Goal: Communication & Community: Answer question/provide support

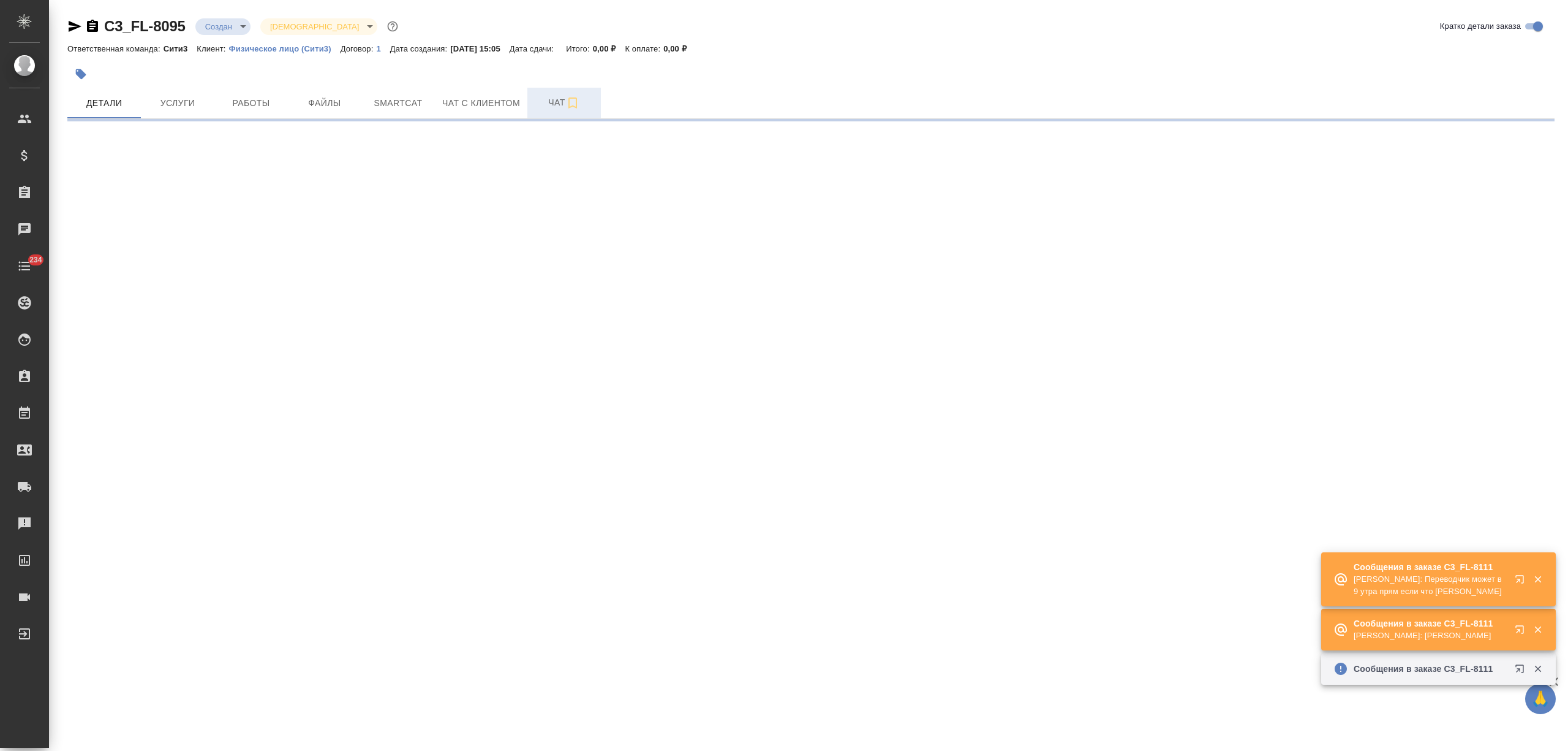
click at [538, 108] on span "Чат" at bounding box center [564, 103] width 59 height 15
select select "RU"
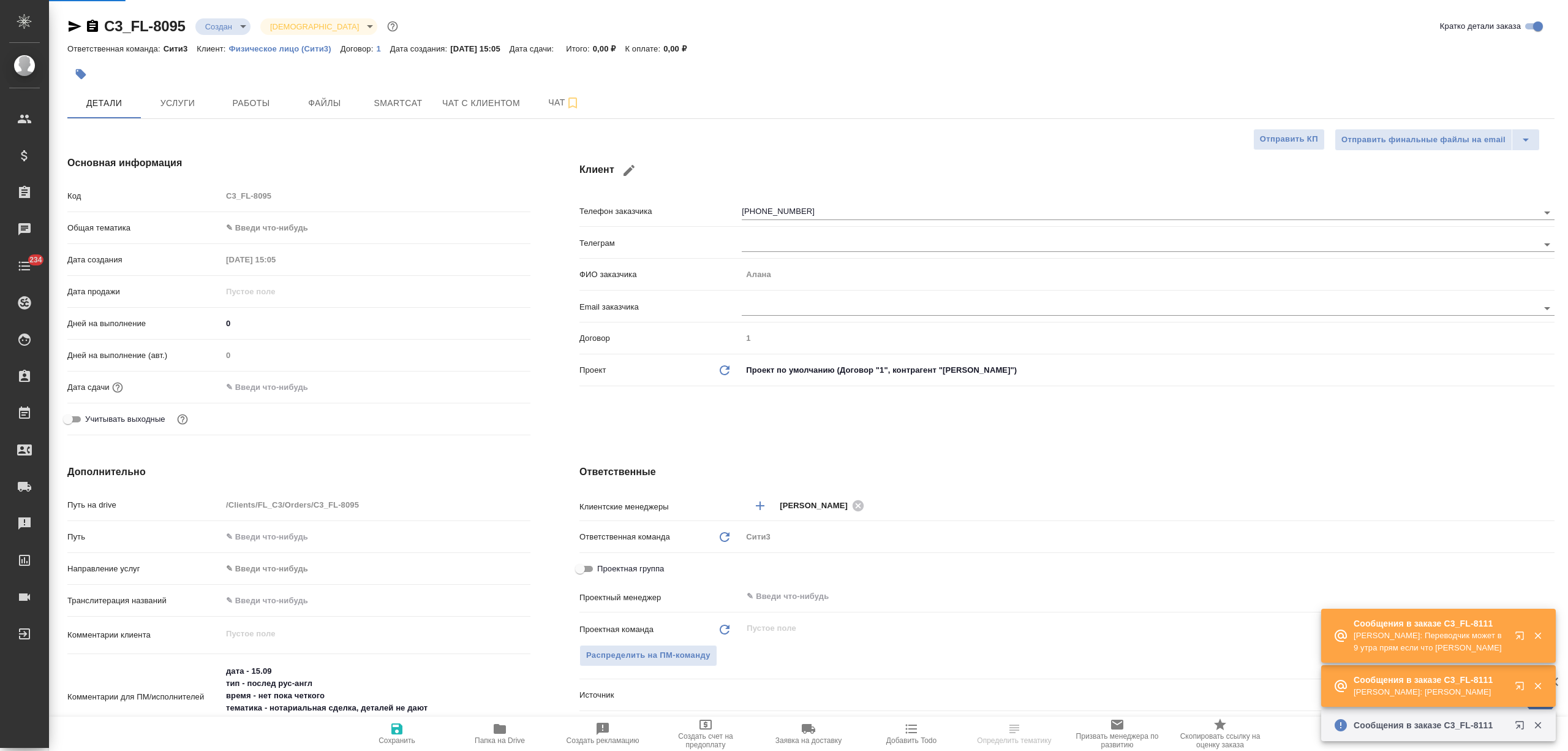
type textarea "x"
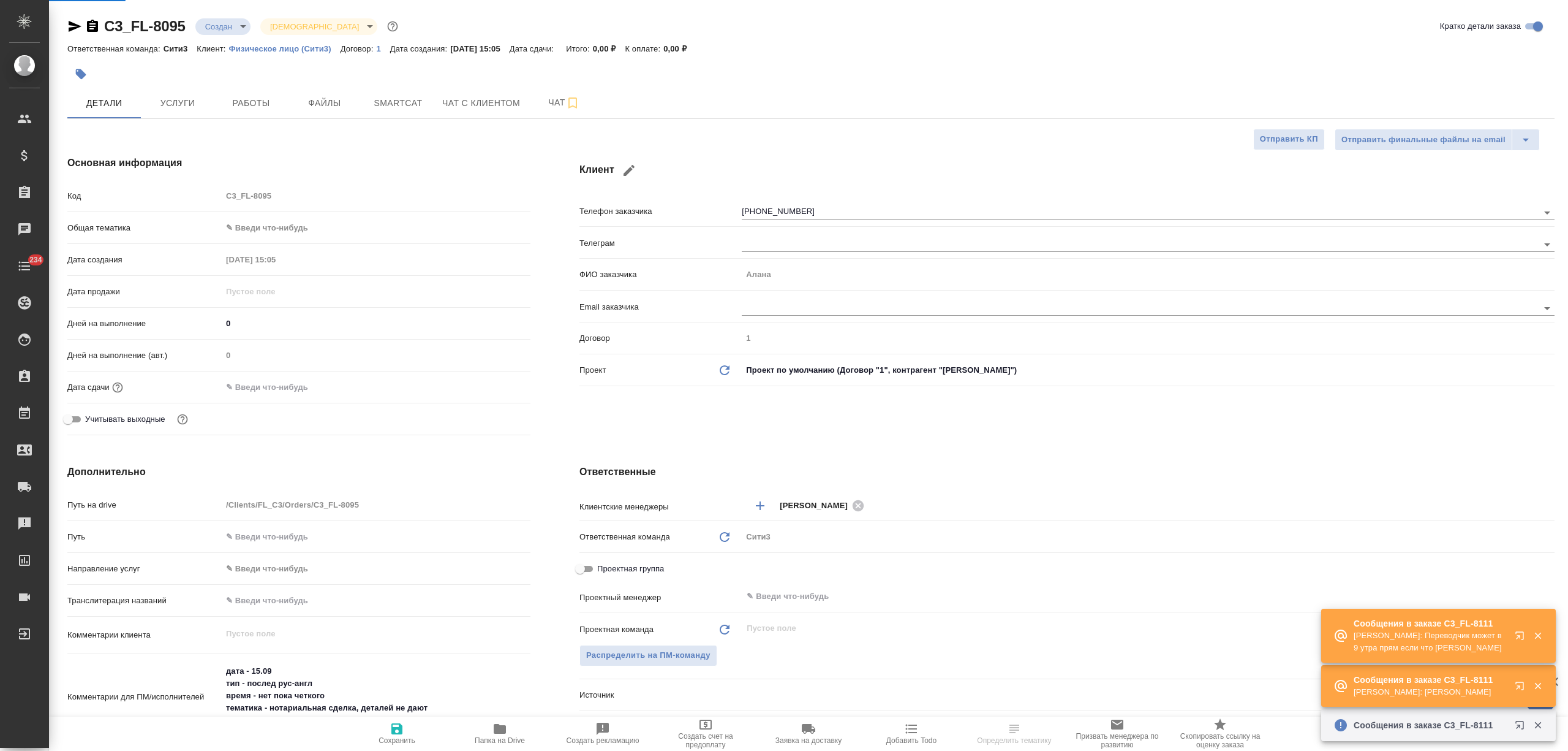
type textarea "x"
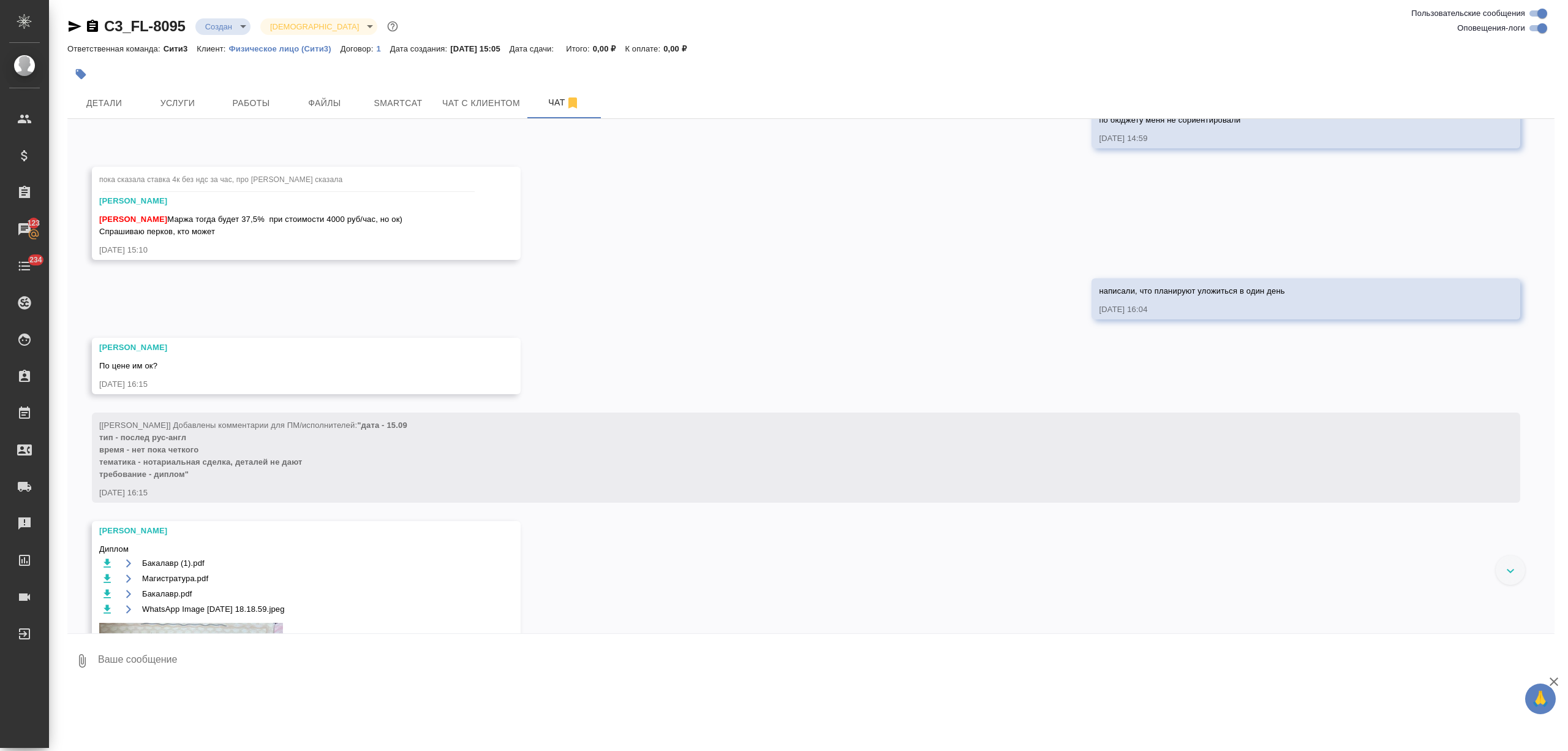
scroll to position [473, 0]
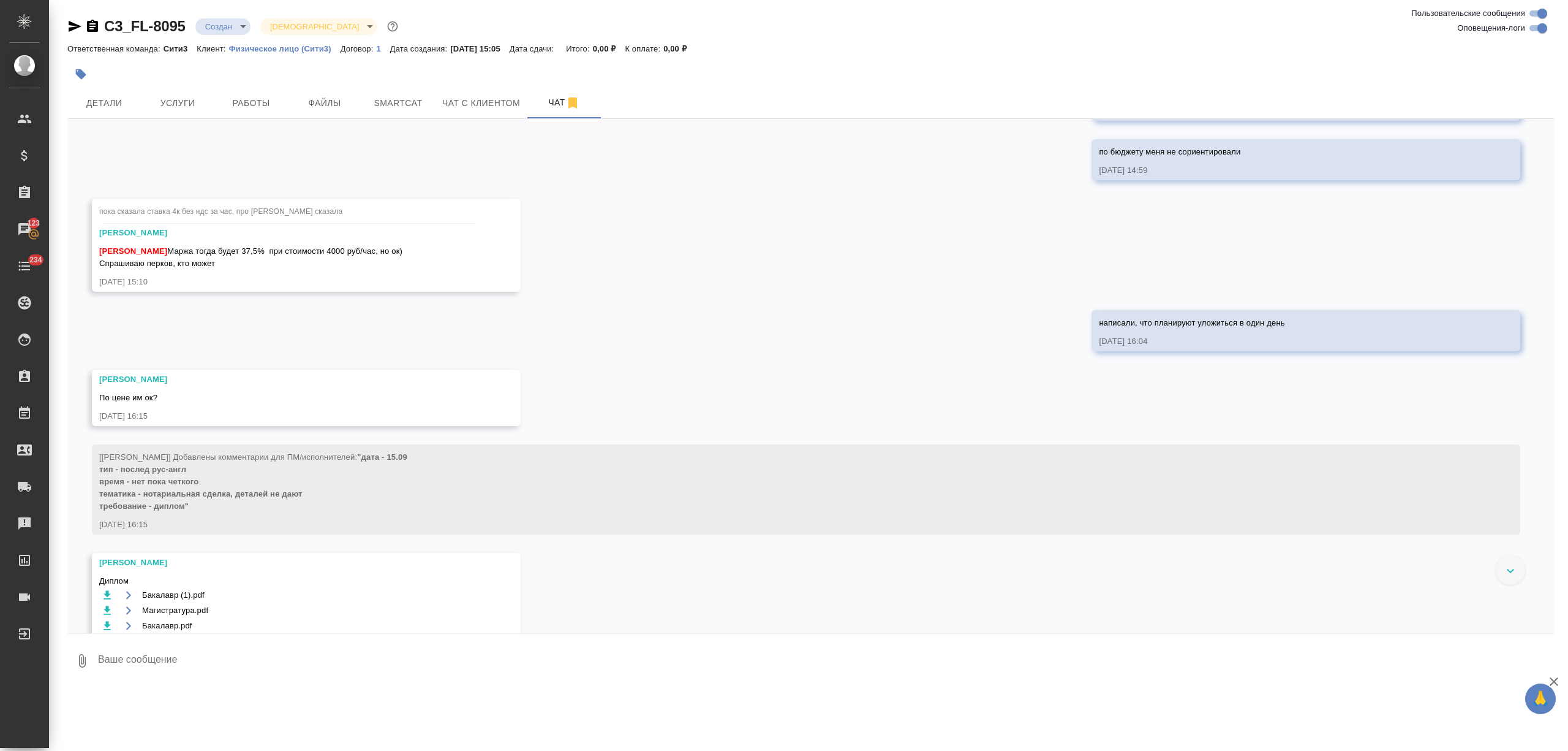
click at [528, 88] on button "Чат" at bounding box center [564, 103] width 73 height 31
click at [231, 679] on textarea at bounding box center [826, 661] width 1458 height 41
type textarea "не ответила после ставок, щас спрошу"
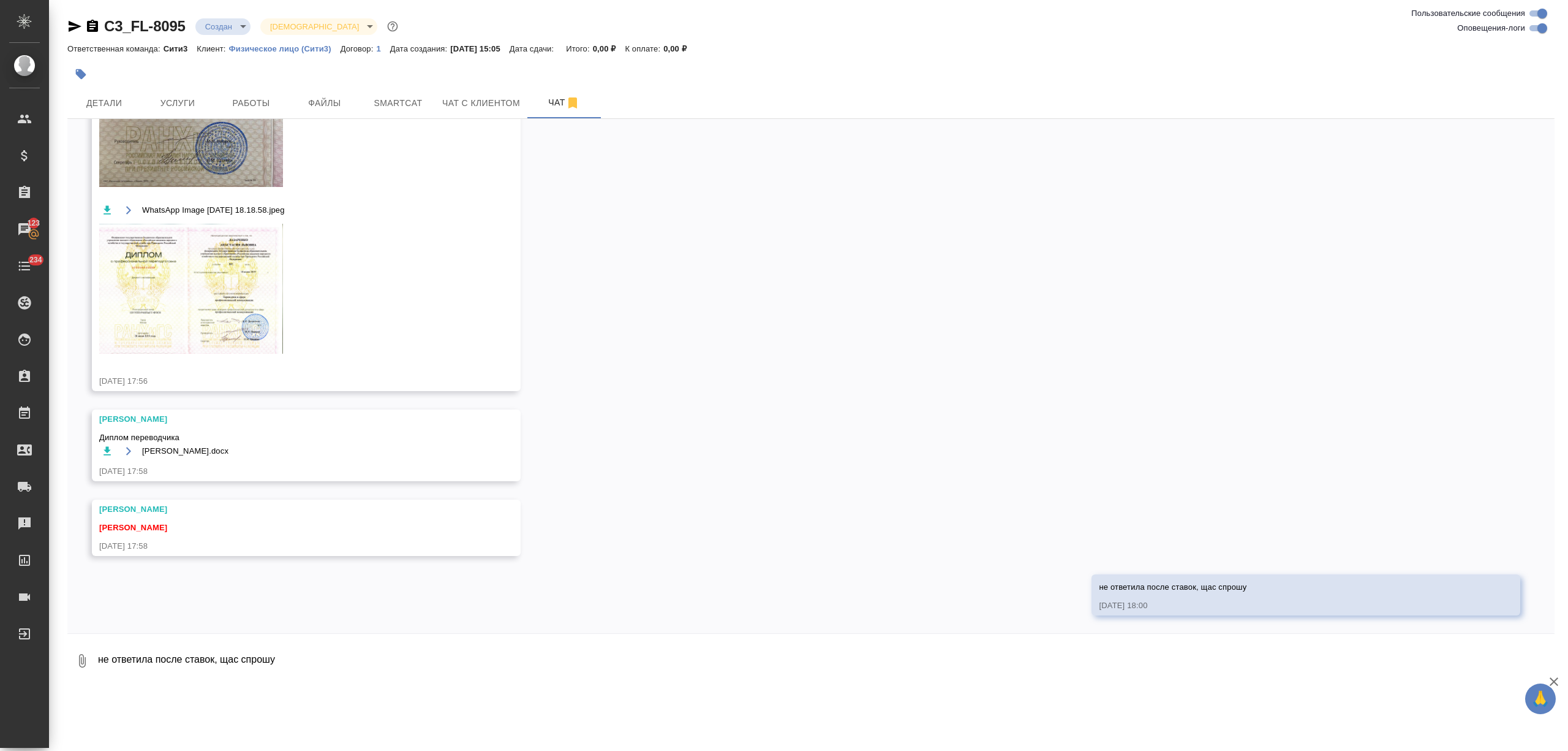
scroll to position [1188, 0]
click at [506, 113] on button "Чат с клиентом" at bounding box center [481, 103] width 92 height 31
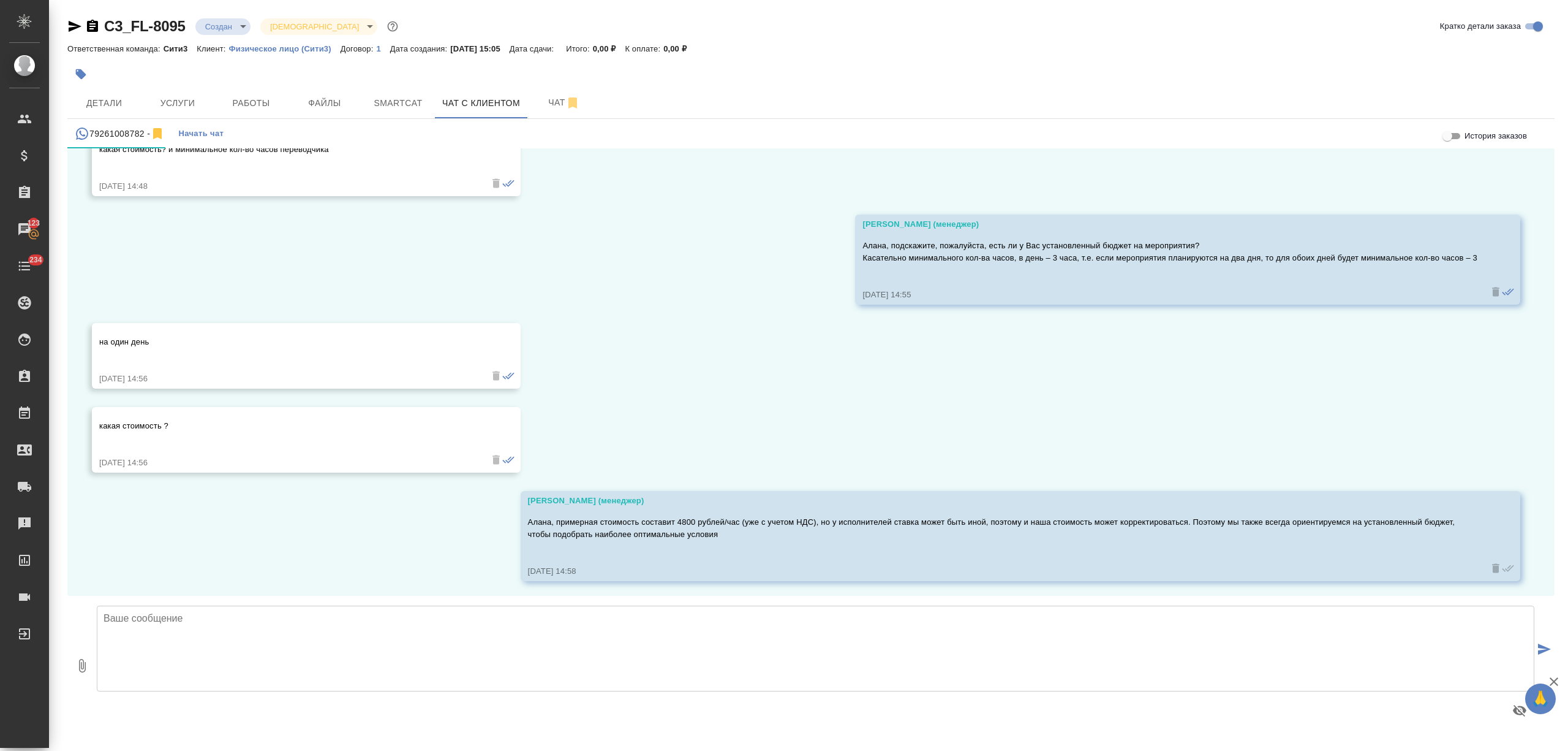
scroll to position [489, 0]
click at [174, 653] on textarea at bounding box center [816, 648] width 1438 height 86
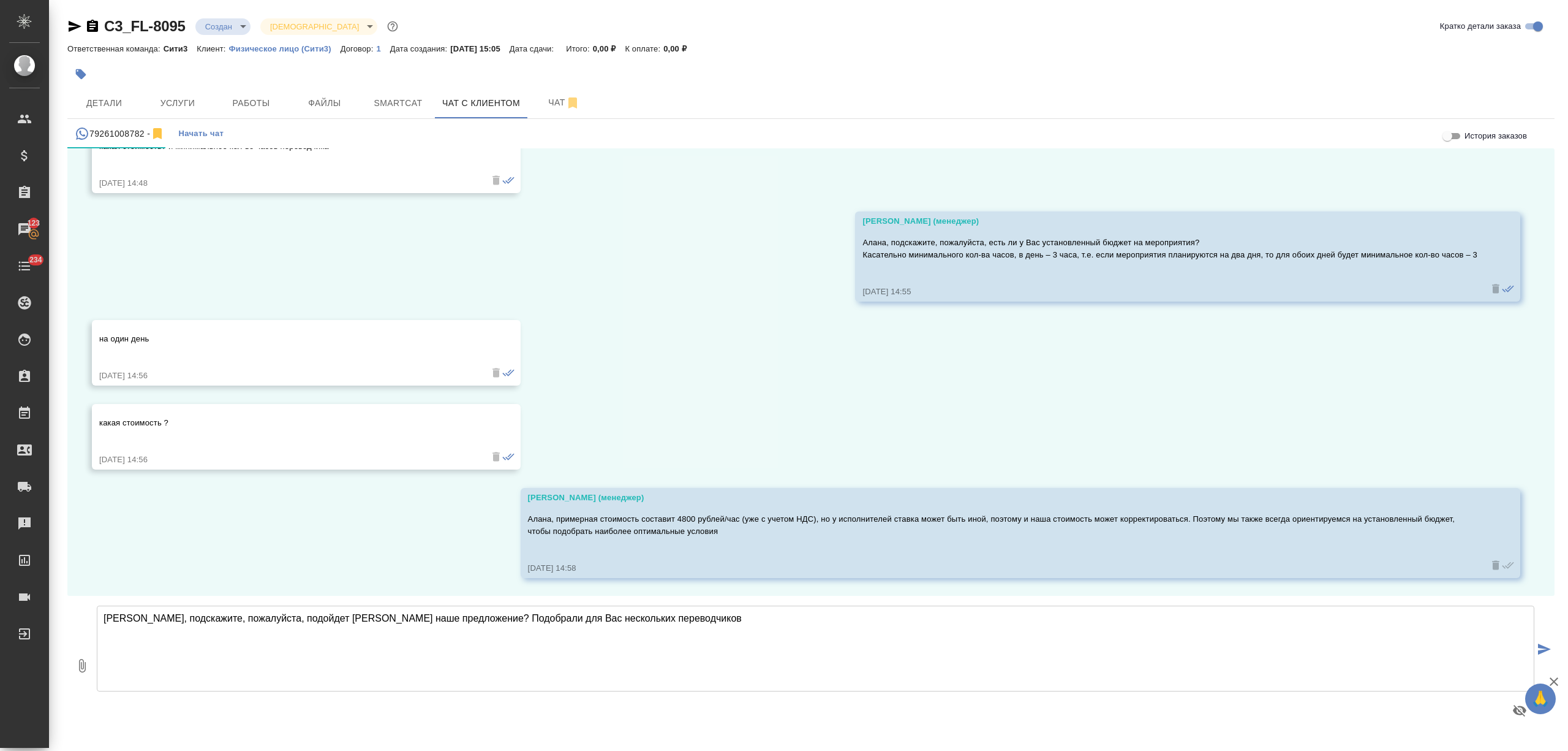
type textarea "Алана, подскажите, пожалуйста, подойдет ли Вам наше предложение? Подобрали для …"
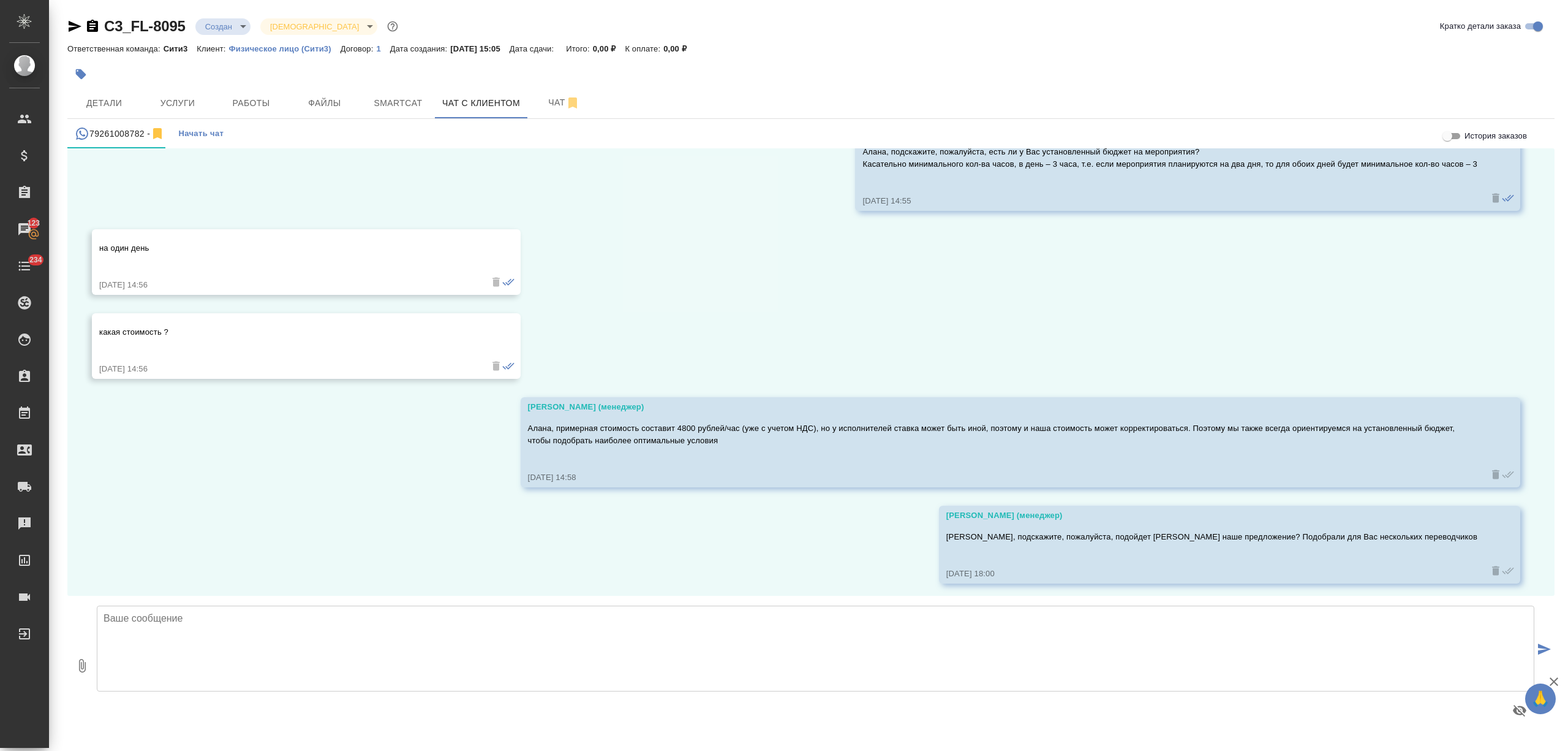
scroll to position [586, 0]
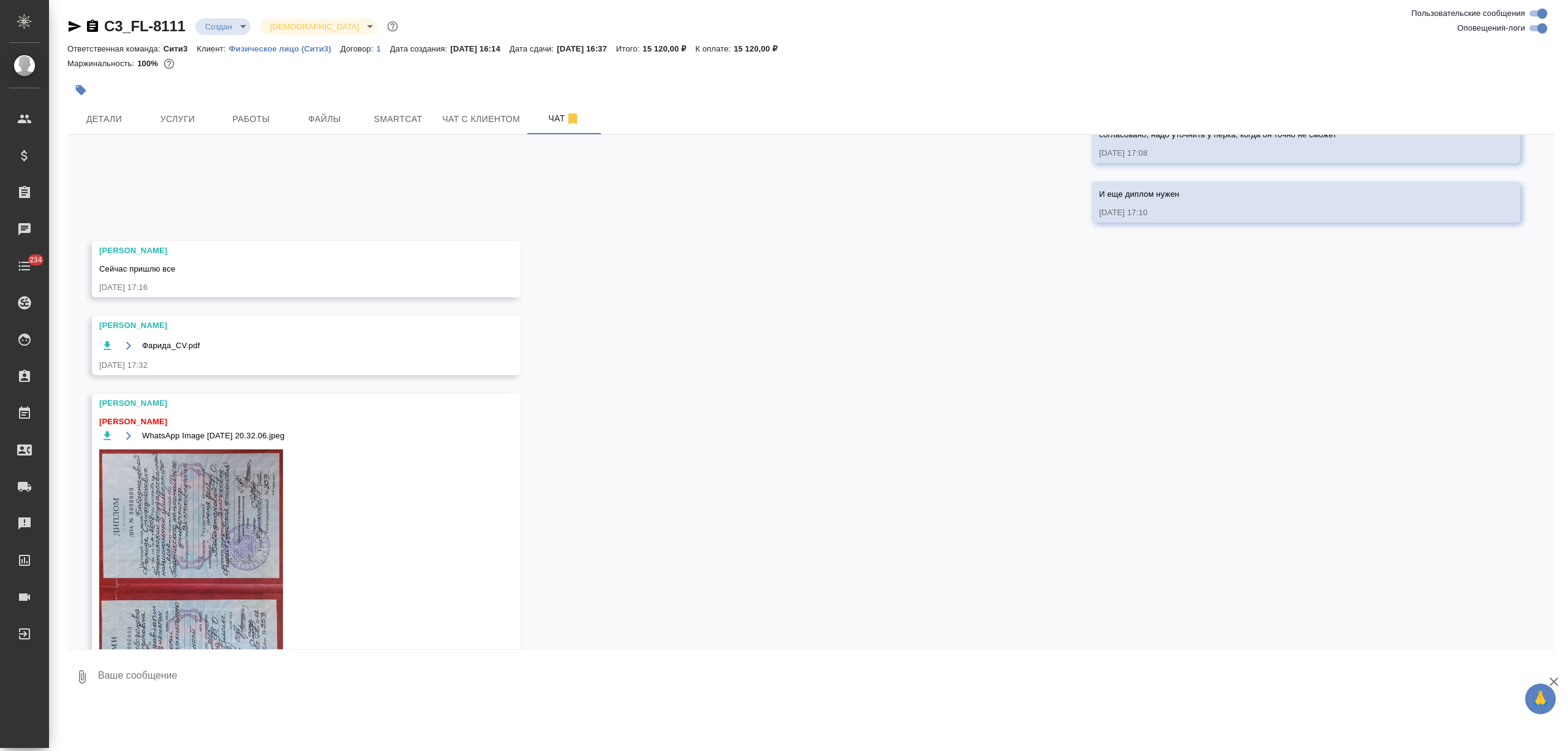
scroll to position [520, 0]
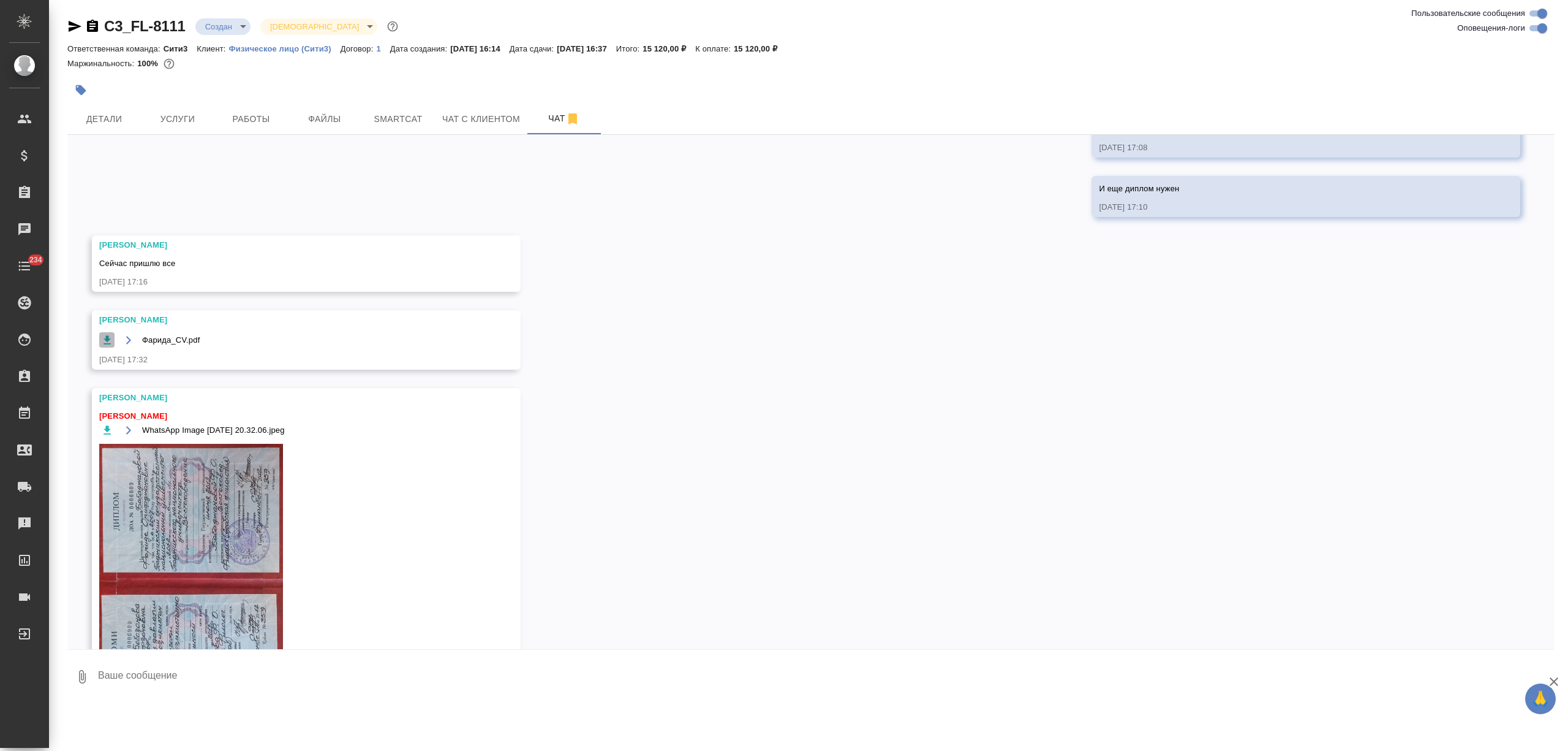
click at [102, 341] on icon "button" at bounding box center [106, 340] width 12 height 12
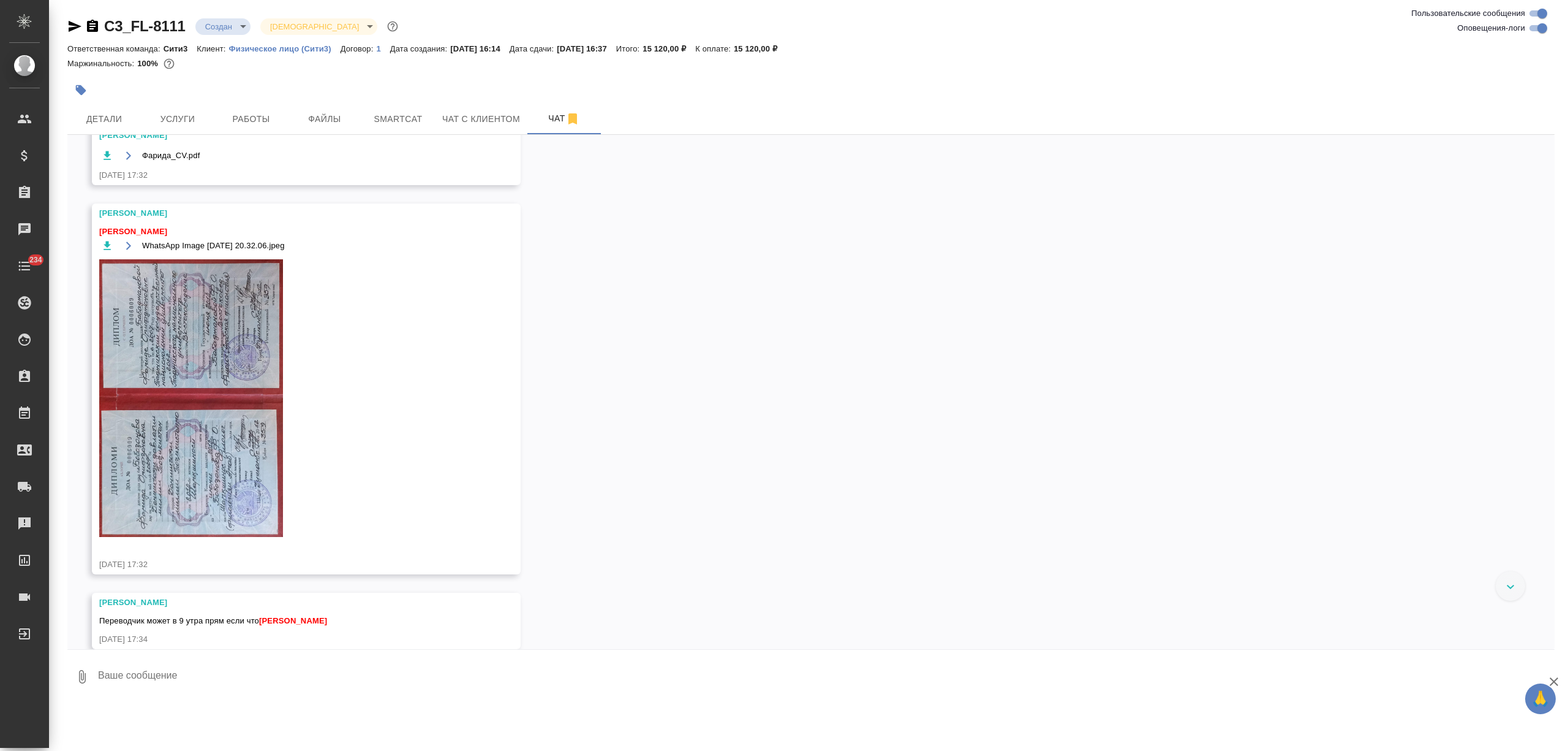
scroll to position [766, 0]
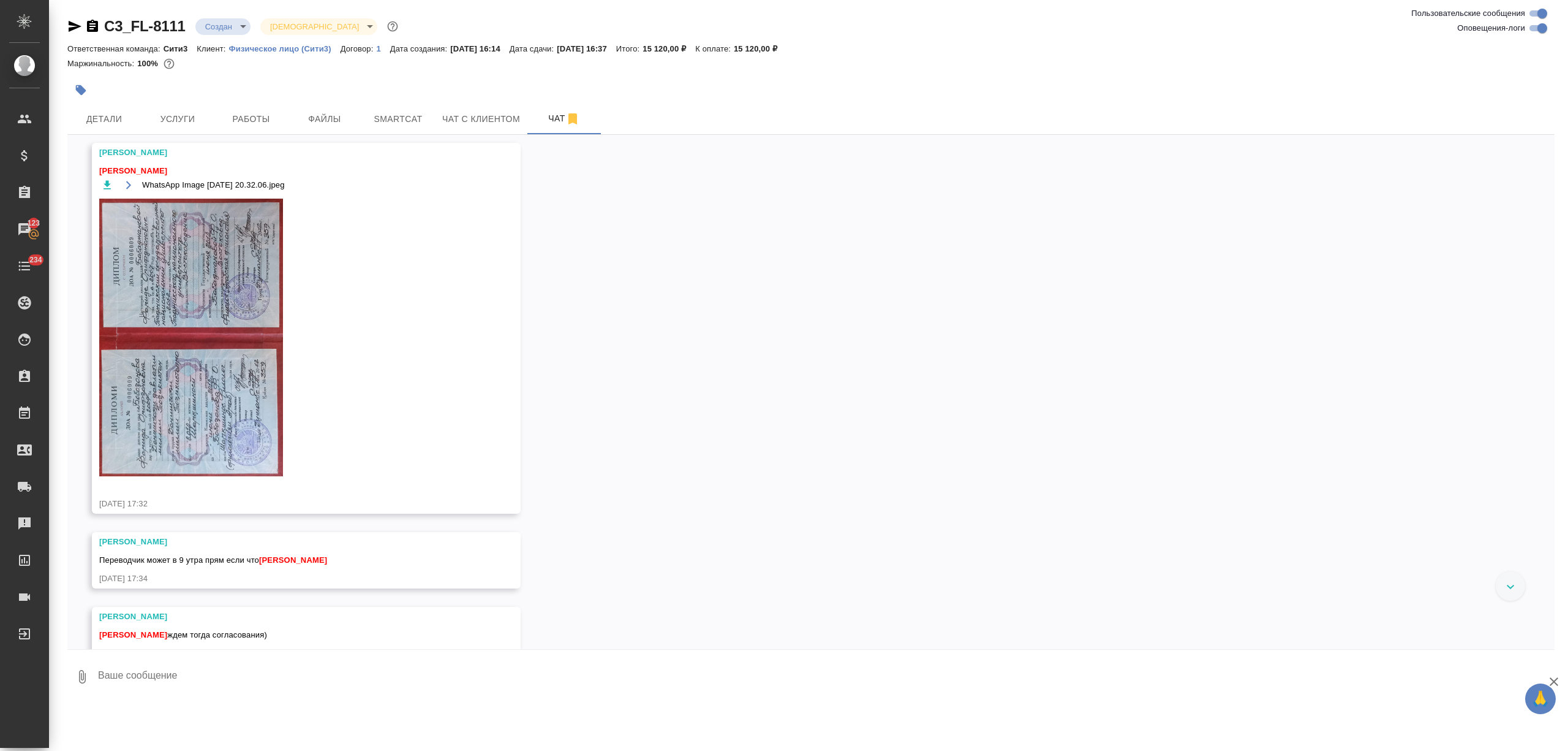
click at [177, 398] on img at bounding box center [191, 337] width 183 height 278
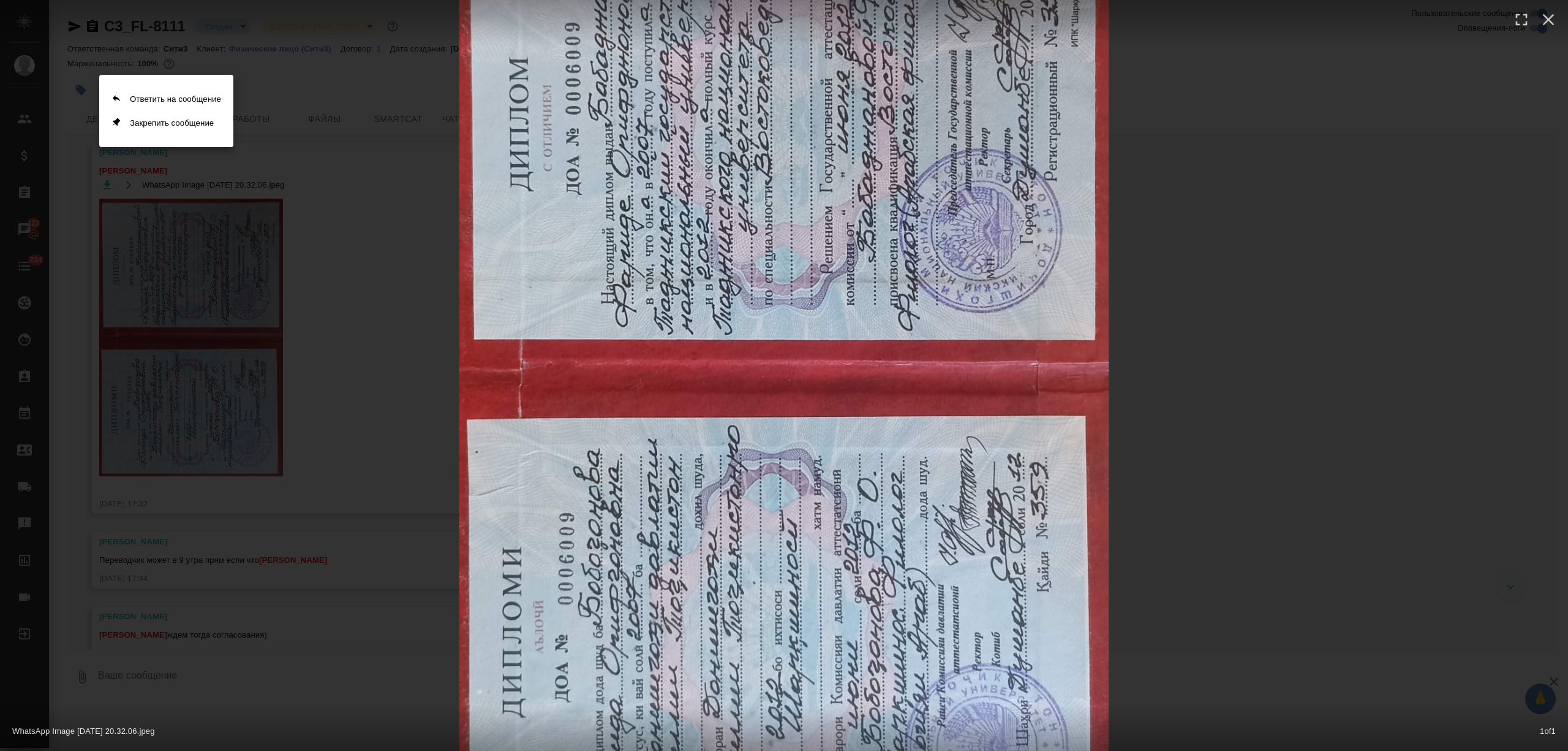
click at [447, 214] on div at bounding box center [784, 376] width 1568 height 751
click at [230, 349] on div "WhatsApp Image 2025-06-24 at 20.32.06.jpeg 1 of 1" at bounding box center [784, 376] width 1568 height 751
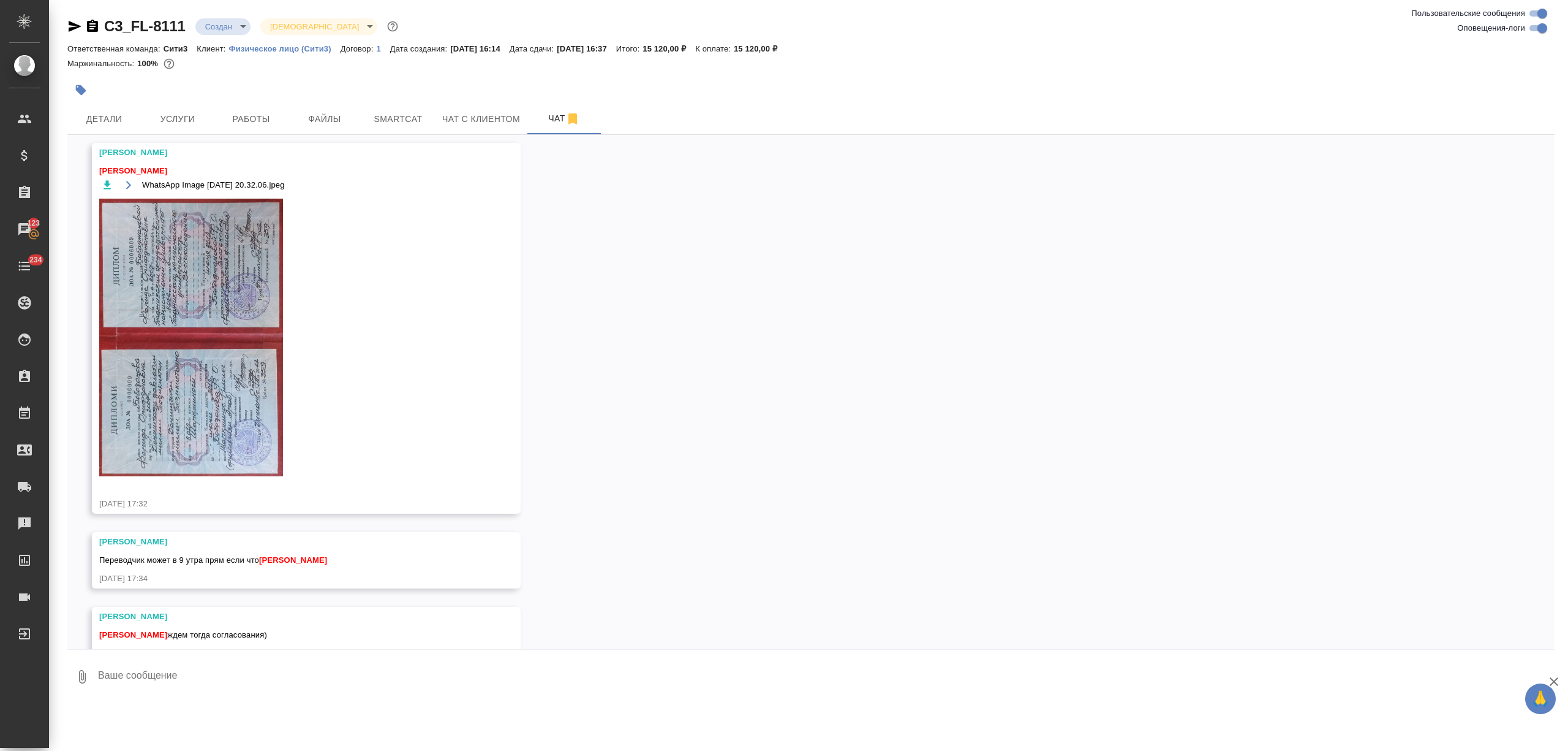
scroll to position [798, 0]
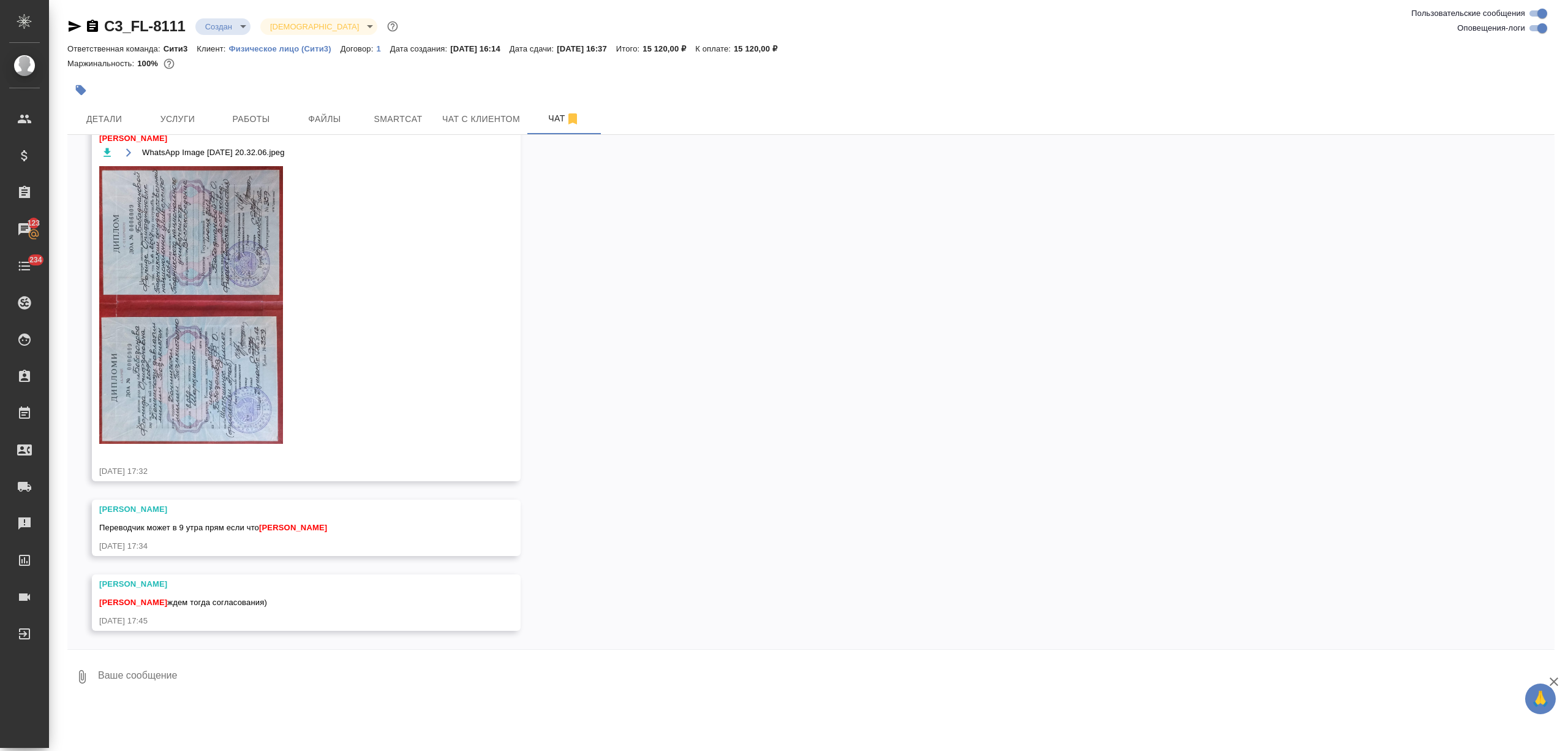
click at [169, 674] on textarea at bounding box center [826, 677] width 1458 height 41
type textarea "сможешь, плиз, виплом скинуть доком? че-то не могу себе сохранить"
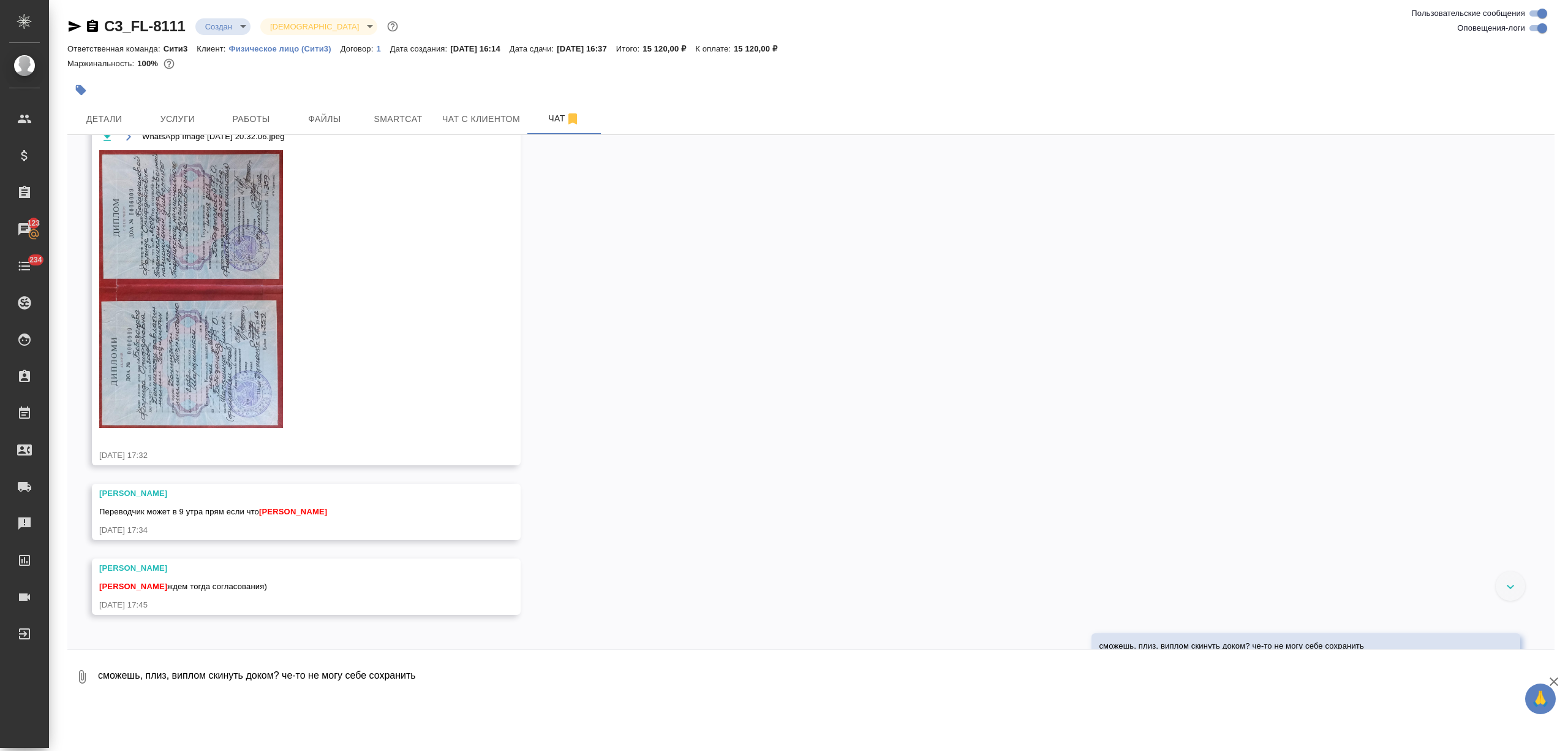
scroll to position [776, 0]
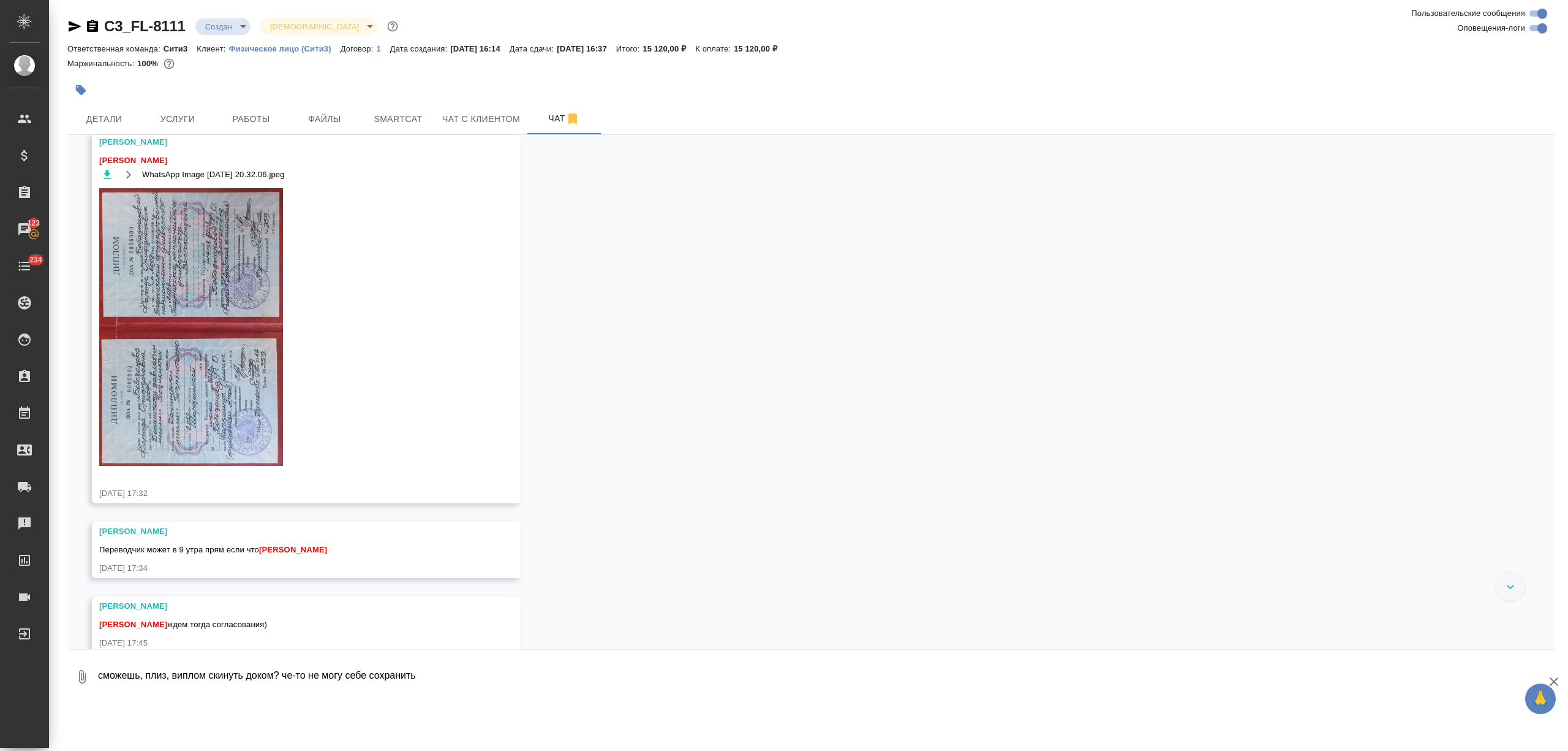
click at [217, 290] on img at bounding box center [191, 327] width 183 height 278
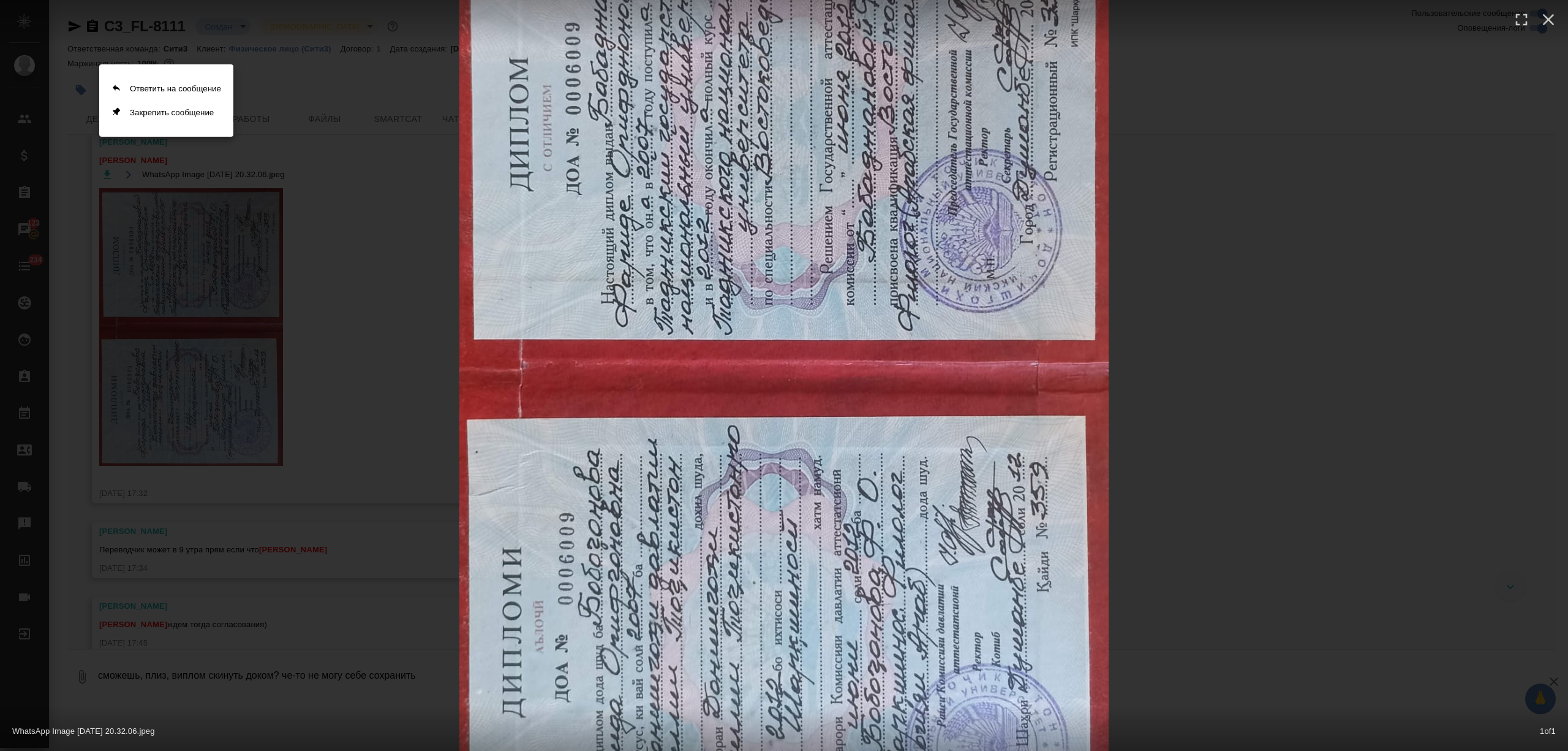
click at [1381, 101] on div at bounding box center [784, 376] width 1568 height 751
click at [1558, 8] on button "button" at bounding box center [1548, 20] width 27 height 27
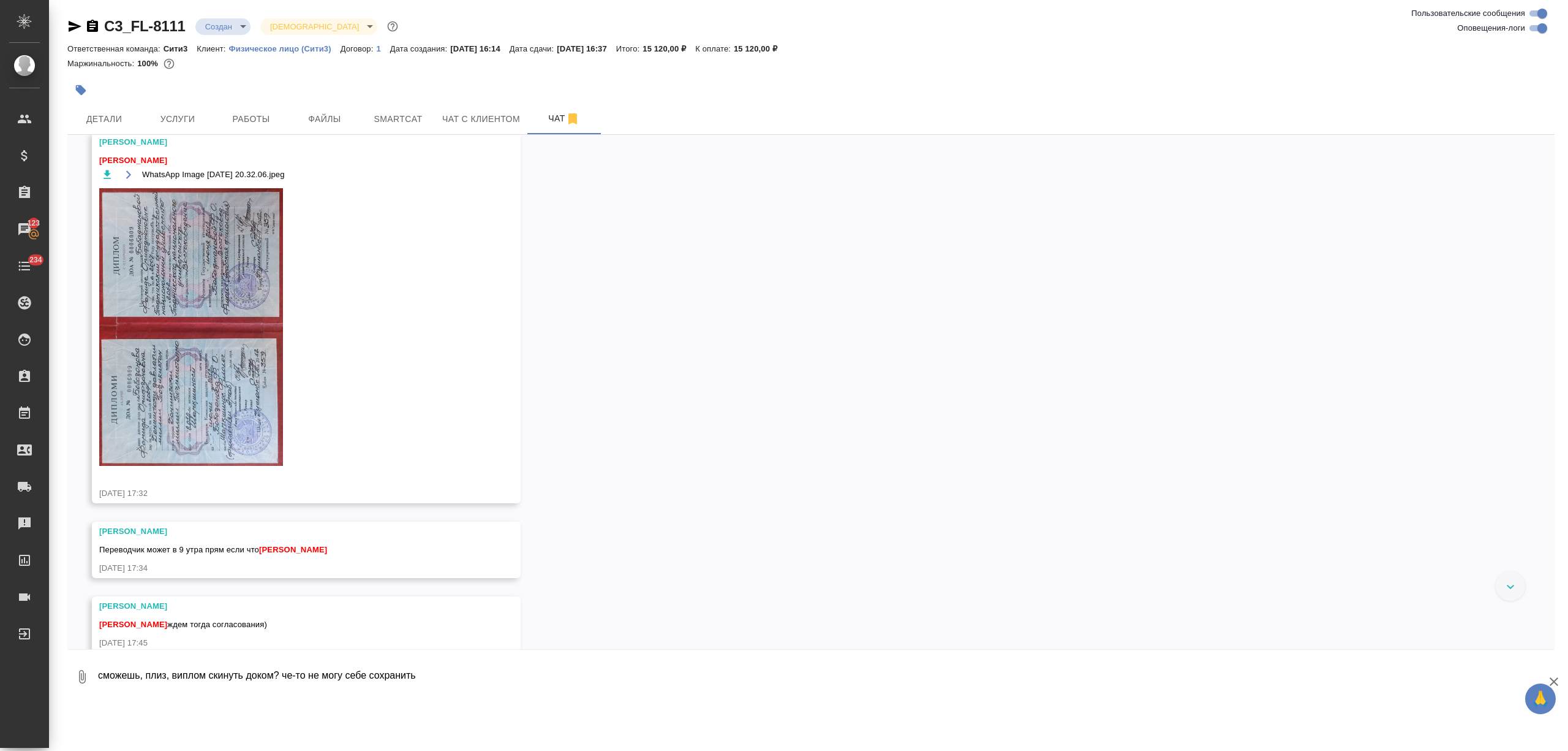
scroll to position [857, 0]
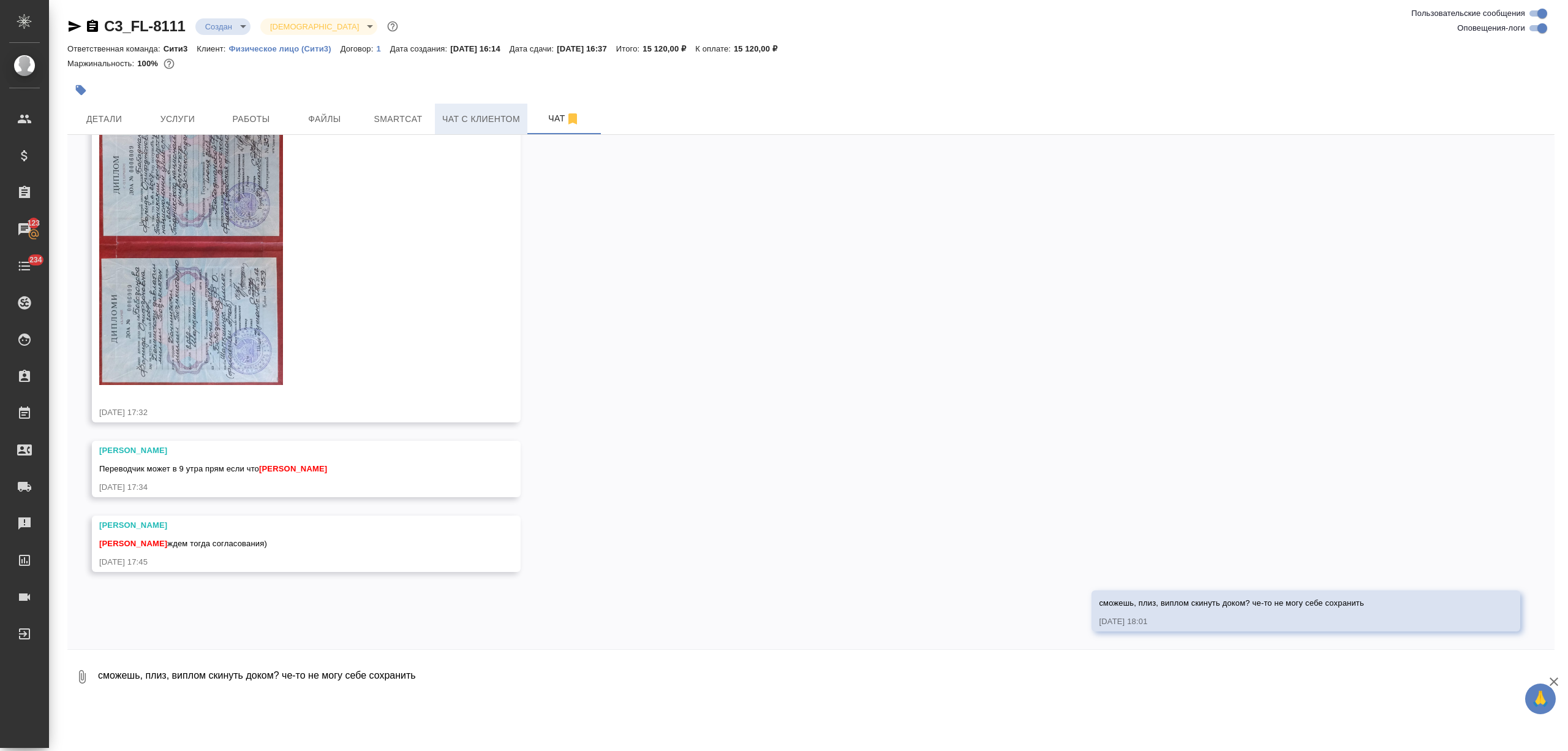
click at [474, 118] on span "Чат с клиентом" at bounding box center [481, 120] width 78 height 15
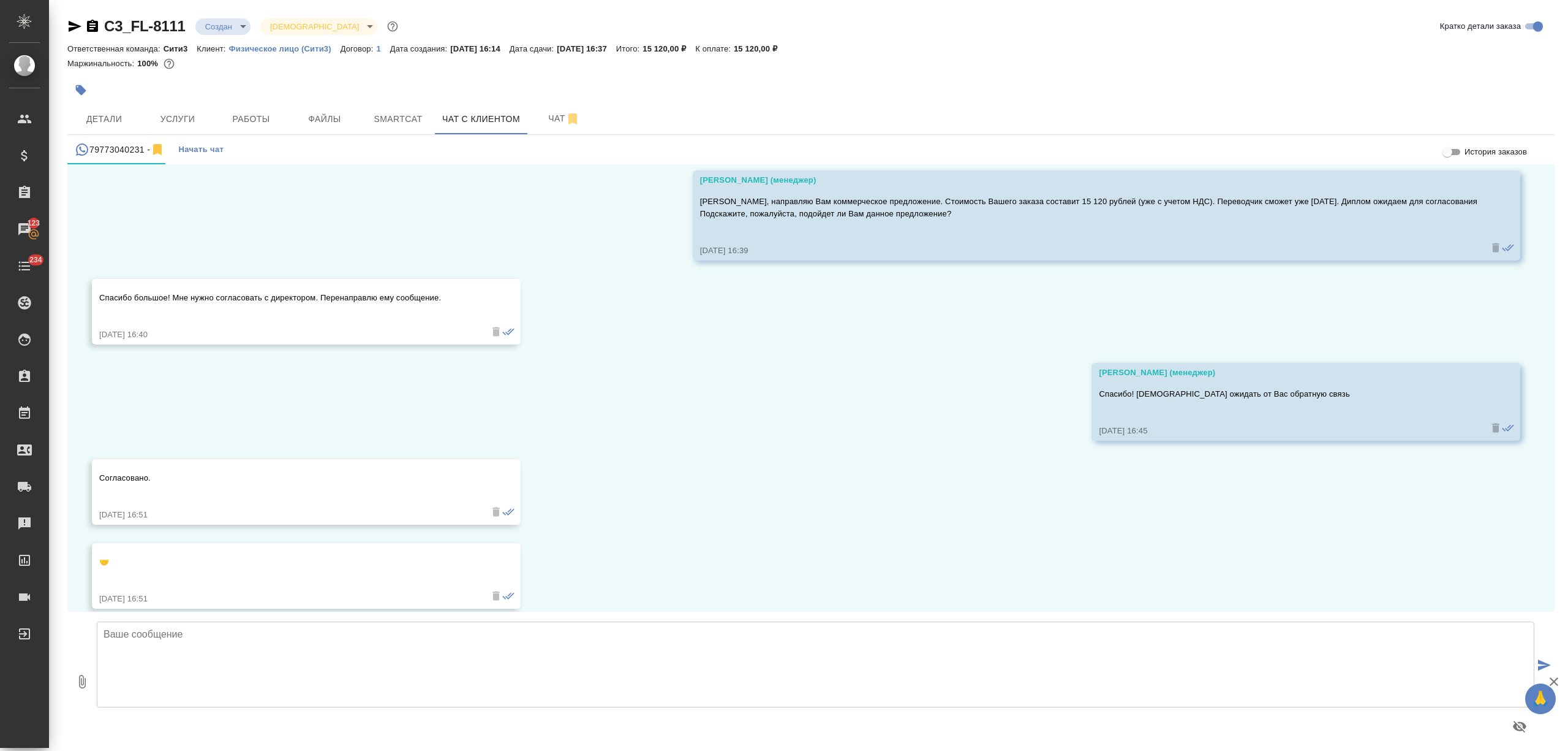
scroll to position [339, 0]
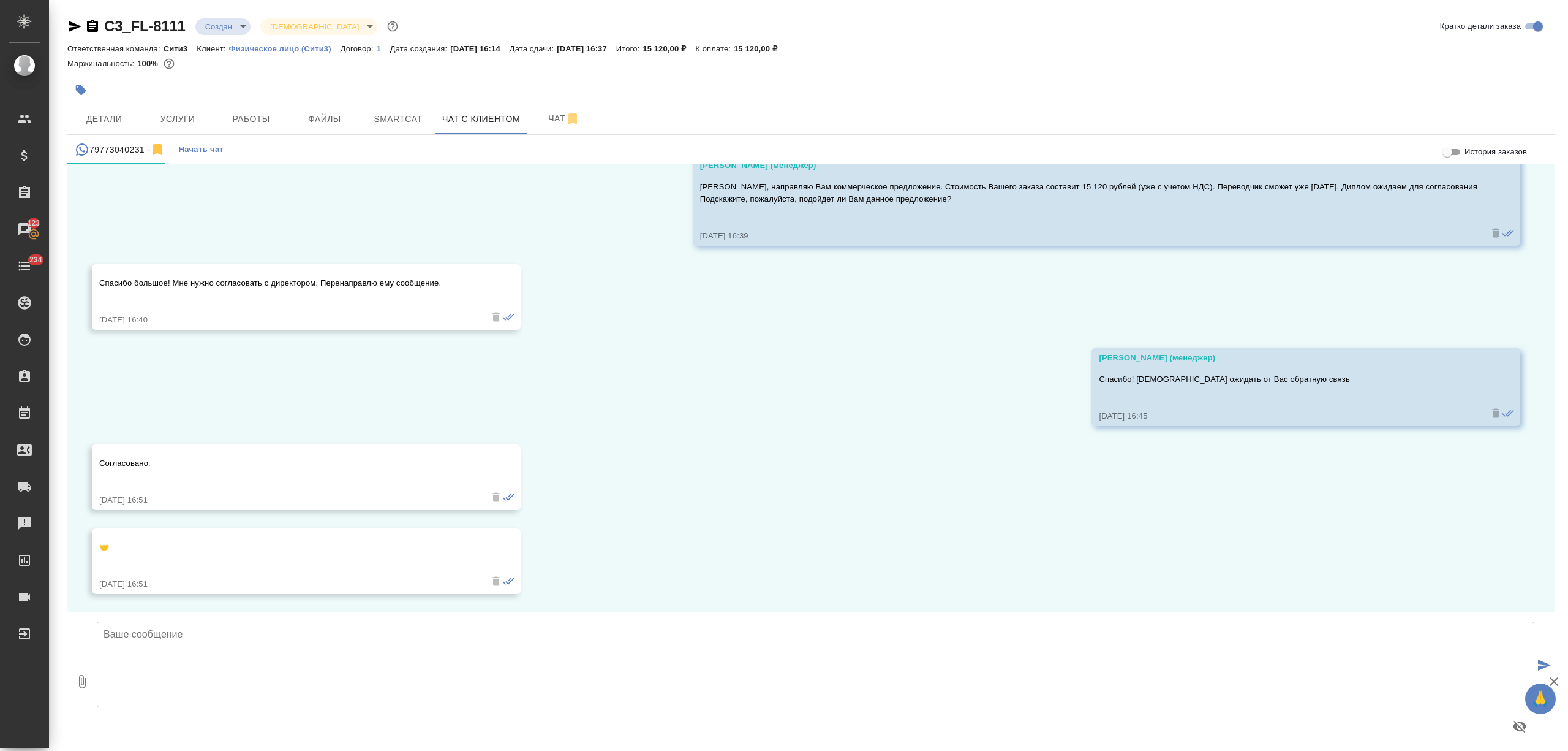
click at [221, 653] on textarea at bounding box center [816, 663] width 1438 height 86
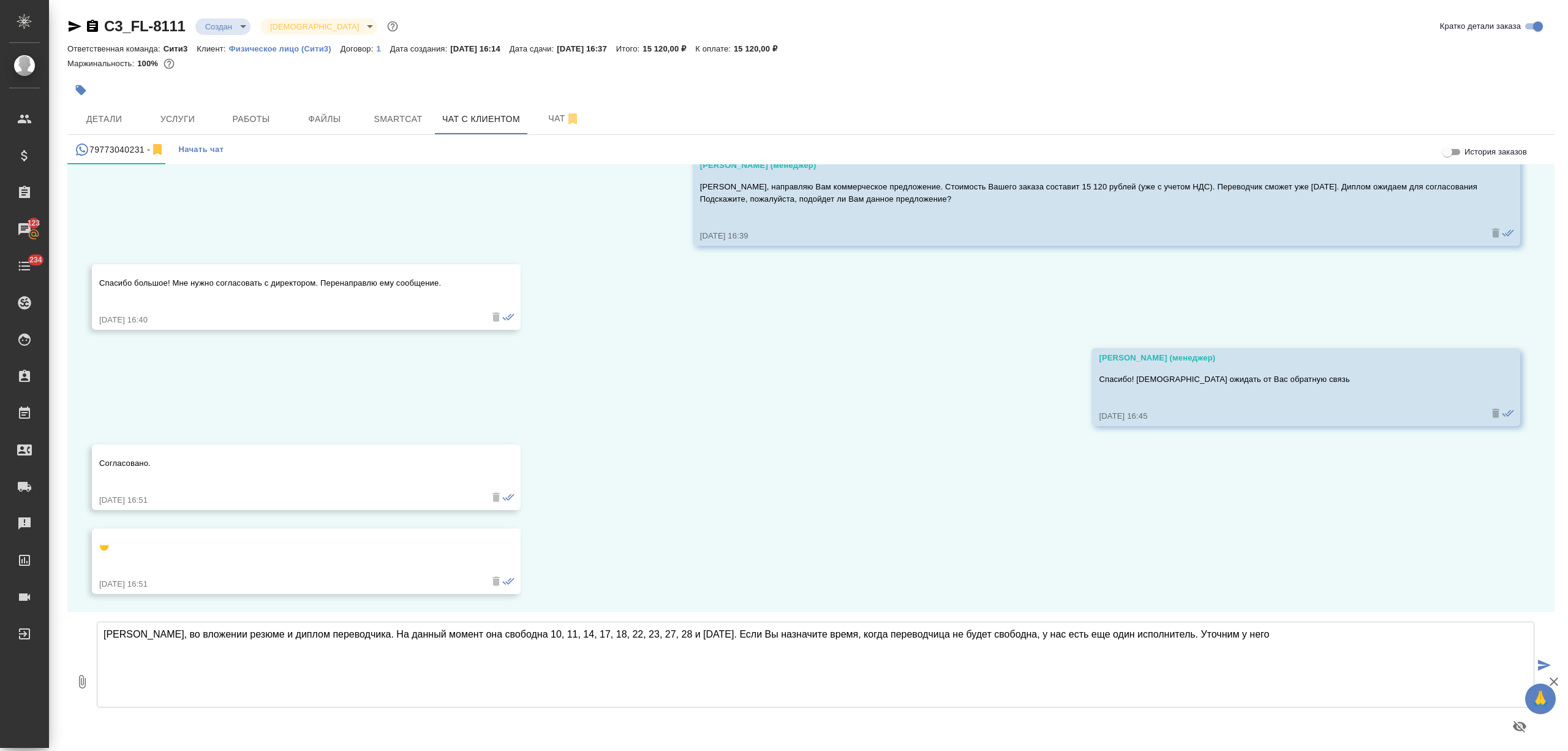
type textarea "Юлия, во вложении резюме и диплом переводчика. На данный момент она свободна 10…"
click at [78, 673] on button "0" at bounding box center [82, 681] width 29 height 139
type input "C:\fakepath\Фарида_CV.pdf"
click at [89, 672] on span "1" at bounding box center [89, 674] width 12 height 12
type input "C:\fakepath\WhatsApp Image 2025-06-24 at 20.32.06 (1).jpeg"
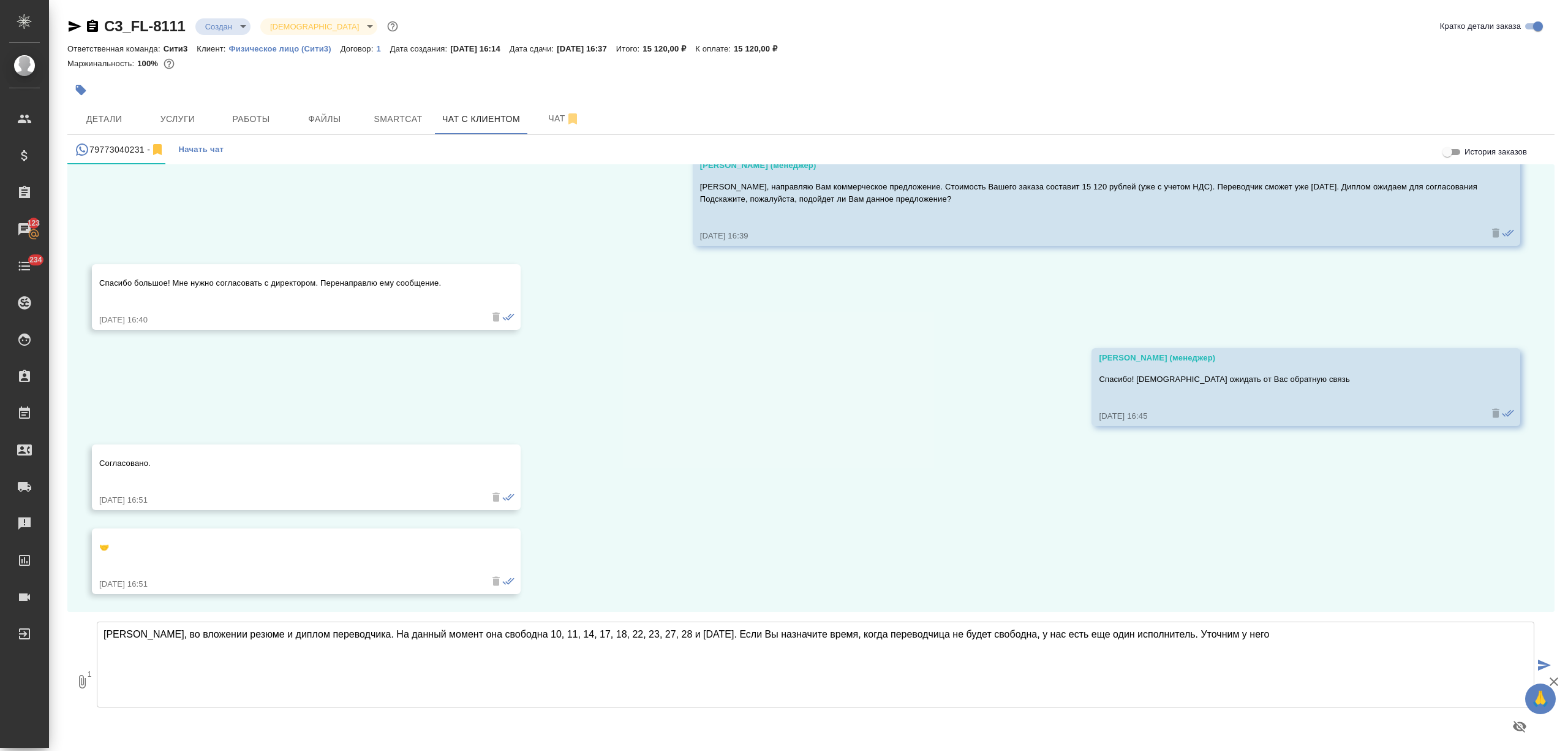
click at [1248, 640] on textarea "Юлия, во вложении резюме и диплом переводчика. На данный момент она свободна 10…" at bounding box center [816, 663] width 1438 height 86
type textarea "Юлия, во вложении резюме и диплом переводчика. На данный момент она свободна 10…"
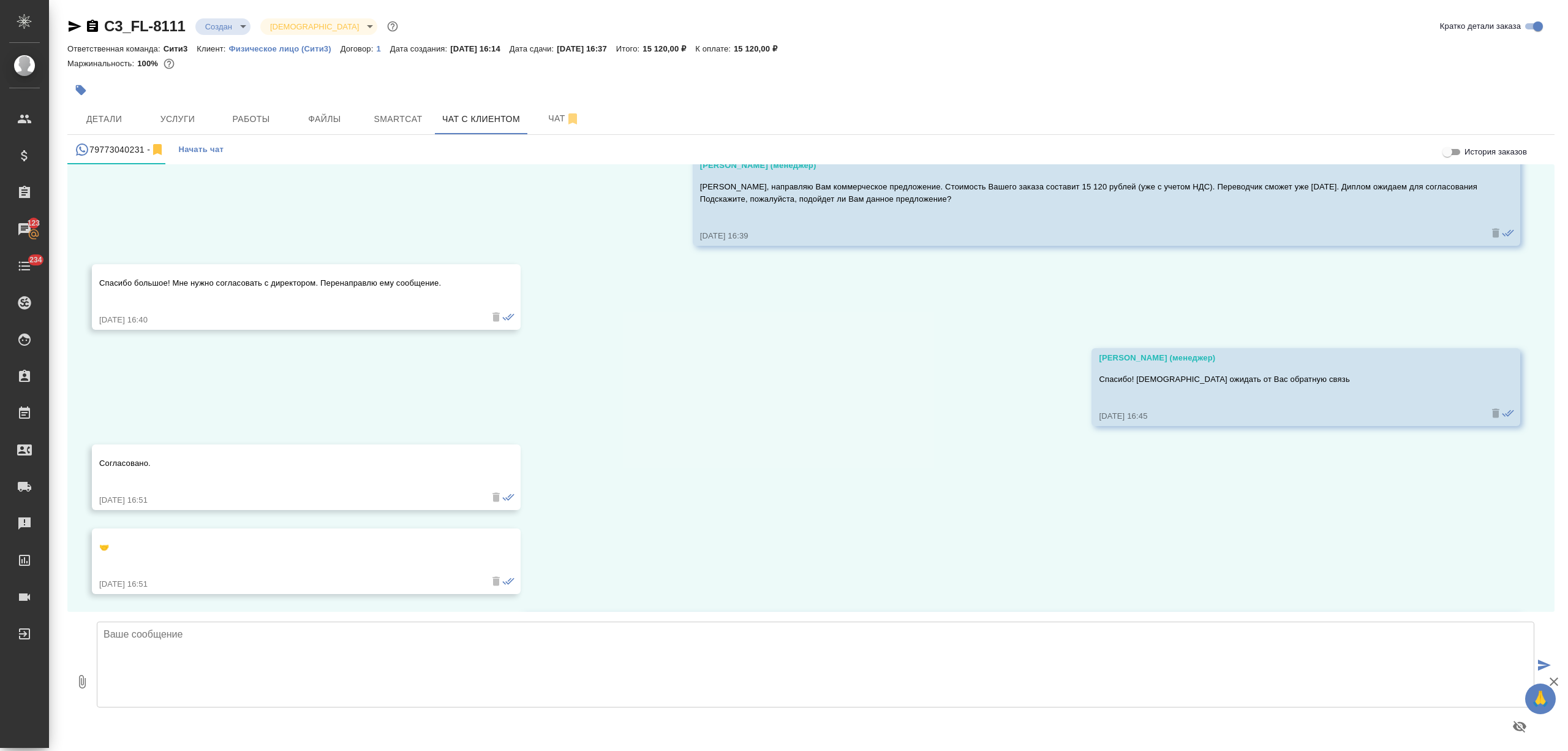
scroll to position [459, 0]
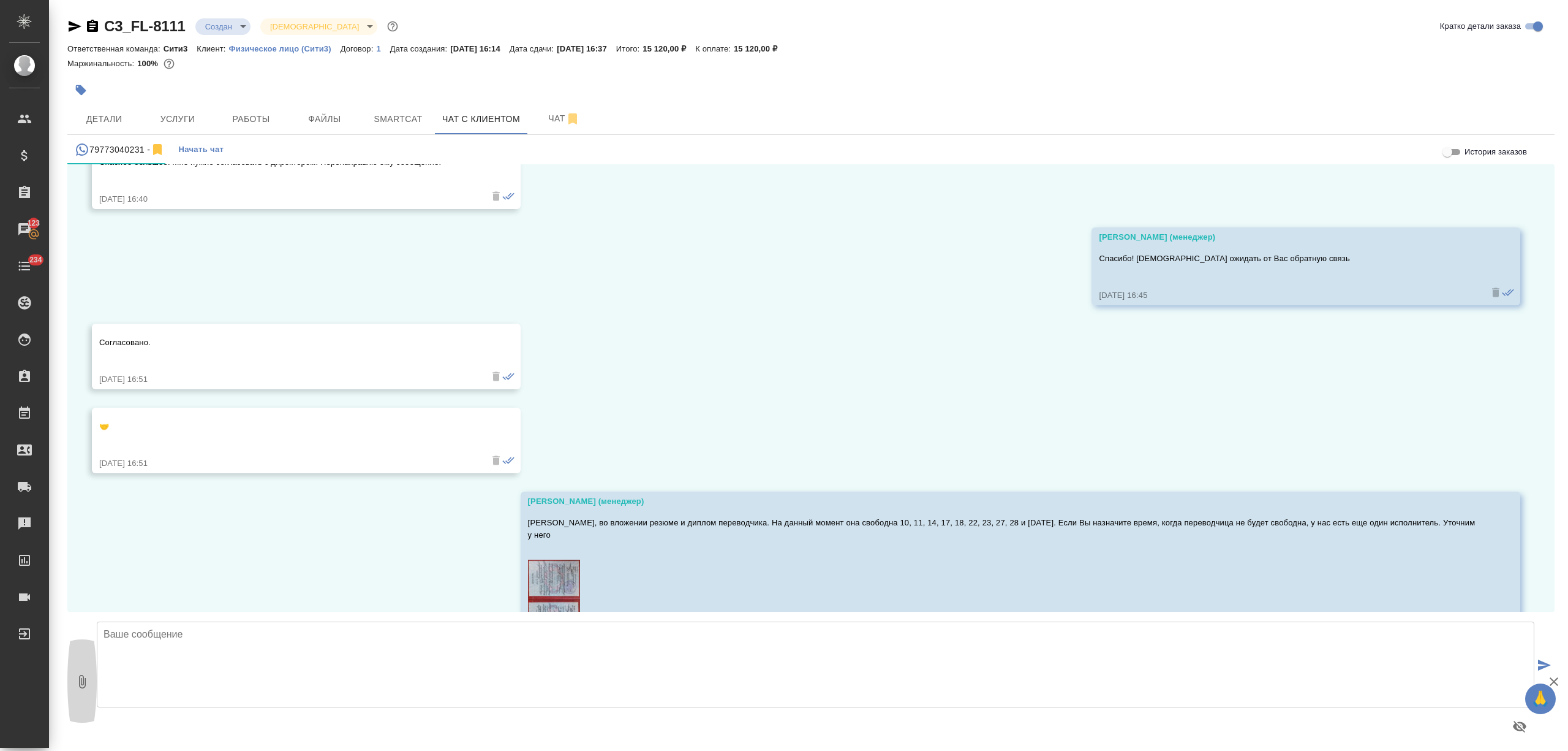
click at [72, 665] on button "0" at bounding box center [82, 681] width 29 height 139
type input "C:\fakepath\Фарида_CV.pdf"
click at [182, 664] on textarea at bounding box center [816, 663] width 1438 height 86
click at [1538, 665] on icon "submit" at bounding box center [1544, 665] width 13 height 11
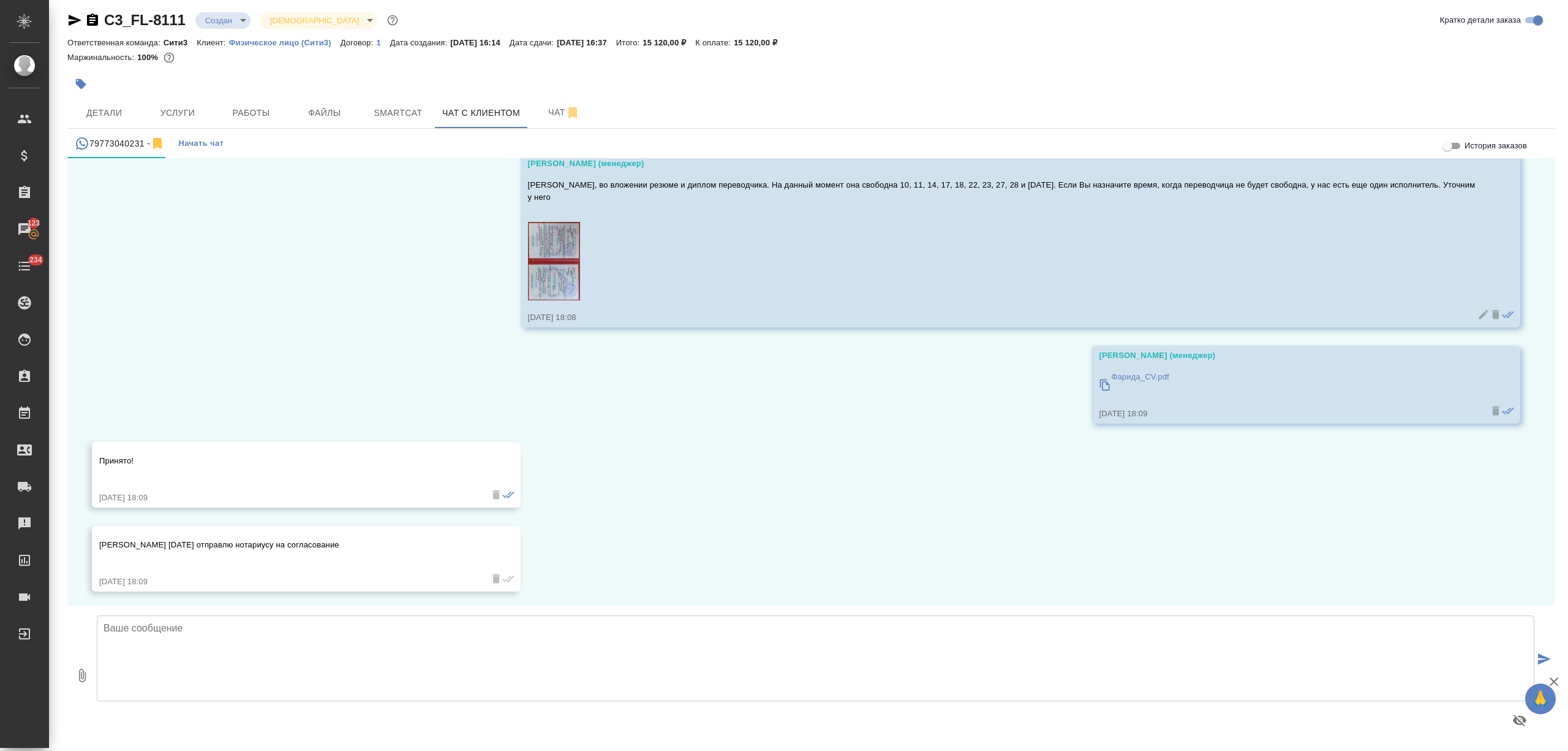
scroll to position [794, 0]
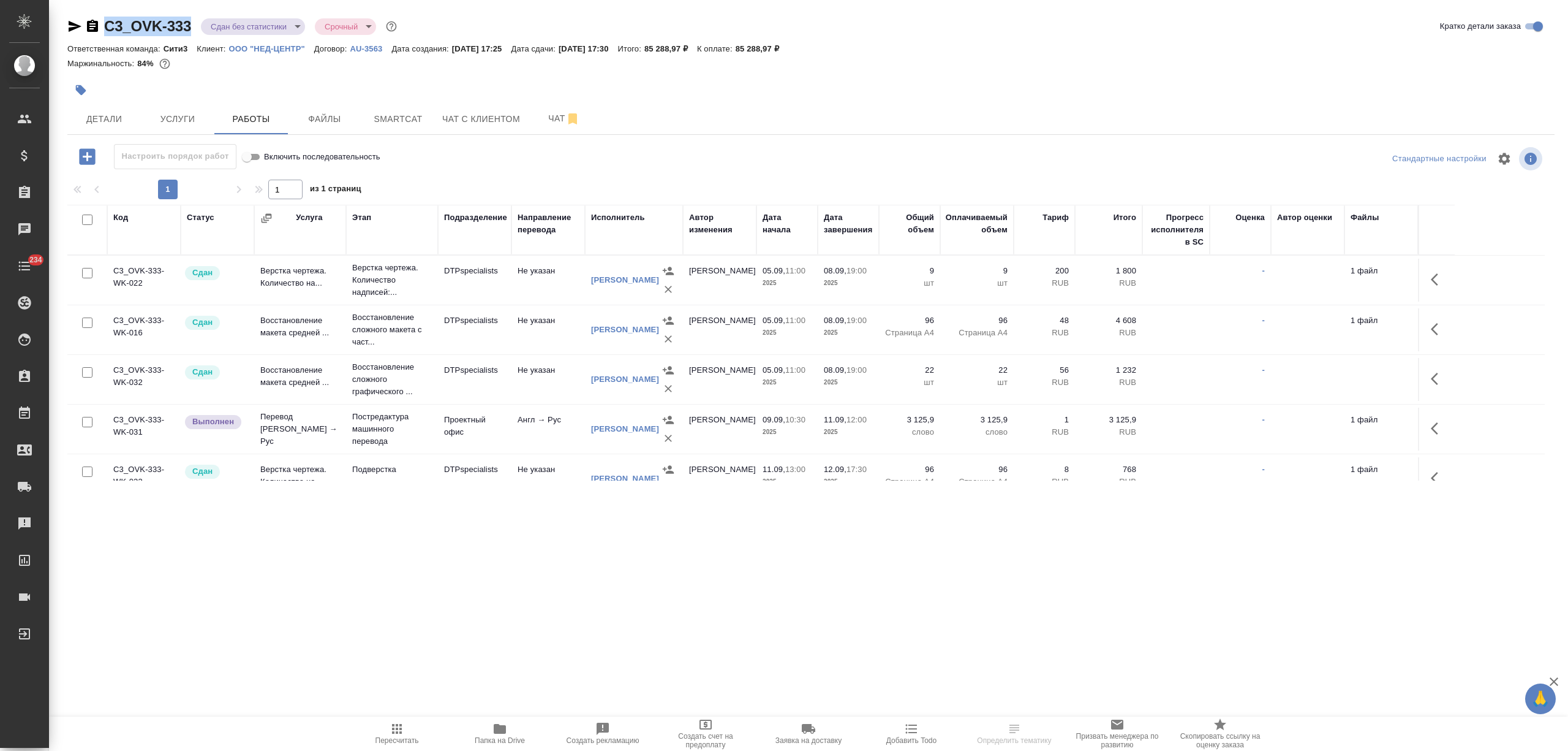
drag, startPoint x: 165, startPoint y: 24, endPoint x: 99, endPoint y: 27, distance: 66.1
click at [99, 27] on div "C3_OVK-333 Сдан без статистики distributed Срочный urgent" at bounding box center [233, 26] width 332 height 20
